Goal: Transaction & Acquisition: Download file/media

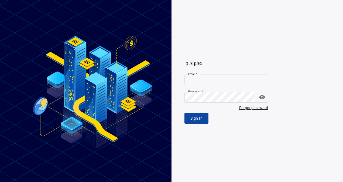
type input "**********"
click at [195, 122] on button "Sign In" at bounding box center [196, 118] width 24 height 11
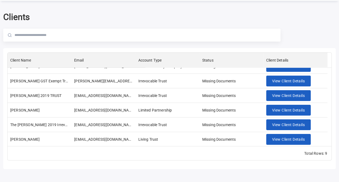
scroll to position [39, 0]
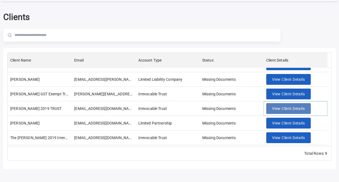
click at [277, 110] on span "View Client Details" at bounding box center [288, 108] width 33 height 7
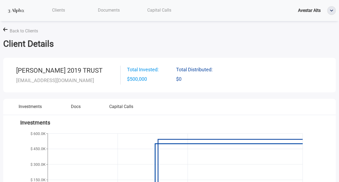
click at [103, 10] on span "Documents" at bounding box center [109, 10] width 22 height 5
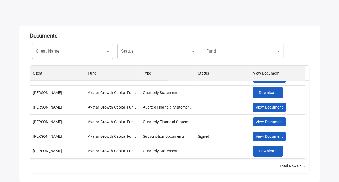
scroll to position [10, 0]
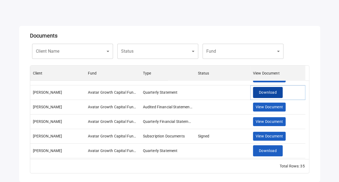
click at [260, 91] on span "Download" at bounding box center [268, 92] width 18 height 7
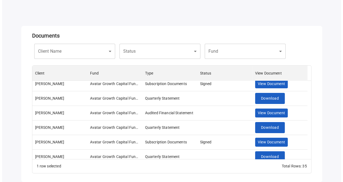
scroll to position [101, 0]
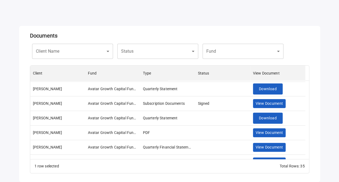
click at [103, 59] on div "Client Name ​ Client Name Status ​ Status Fund ​ Fund" at bounding box center [169, 51] width 279 height 19
click at [103, 55] on div "​ Client Name" at bounding box center [72, 51] width 81 height 15
click at [105, 54] on div "​ Client Name" at bounding box center [72, 51] width 81 height 15
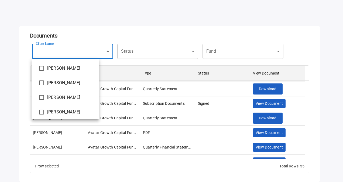
click at [67, 48] on body "Clients Documents Capital Calls Avestar Alts Documents Client Name ​ Client Nam…" at bounding box center [171, 63] width 343 height 182
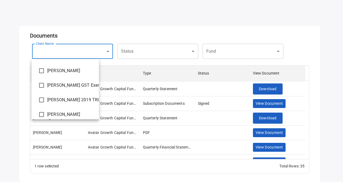
scroll to position [43, 0]
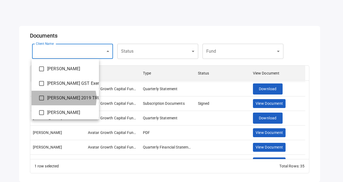
click at [63, 98] on span "[PERSON_NAME] 2019 TRUST" at bounding box center [70, 98] width 47 height 6
type input "**********"
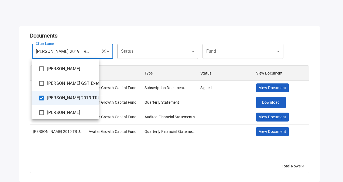
click at [129, 28] on div at bounding box center [171, 91] width 343 height 182
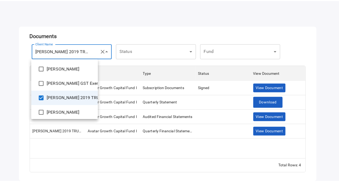
scroll to position [0, 0]
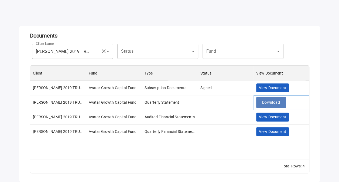
click at [269, 100] on span "Download" at bounding box center [271, 102] width 18 height 7
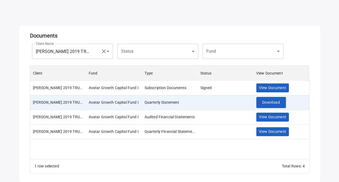
drag, startPoint x: 324, startPoint y: 0, endPoint x: 196, endPoint y: 9, distance: 128.2
click at [196, 9] on div "**********" at bounding box center [169, 93] width 307 height 175
click at [269, 129] on span "View Document" at bounding box center [273, 131] width 28 height 7
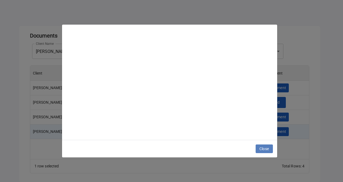
click at [267, 150] on span "Close" at bounding box center [264, 148] width 10 height 7
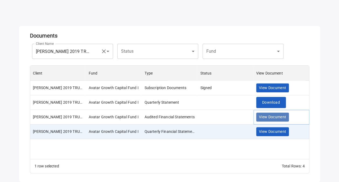
click at [265, 115] on span "View Document" at bounding box center [273, 117] width 28 height 7
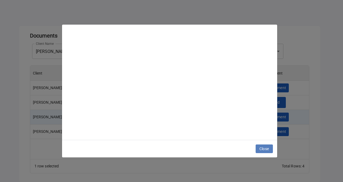
click at [263, 148] on span "Close" at bounding box center [264, 148] width 10 height 7
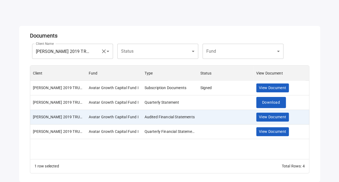
click at [283, 165] on div "Total Rows: 4" at bounding box center [293, 165] width 23 height 5
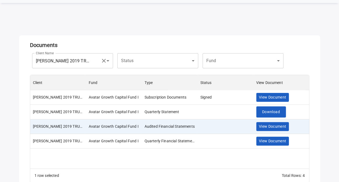
scroll to position [19, 0]
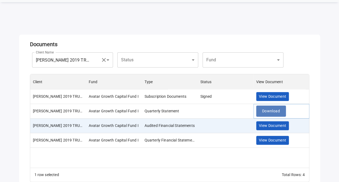
click at [262, 113] on span "Download" at bounding box center [271, 111] width 18 height 7
